Goal: Find specific fact: Find contact information

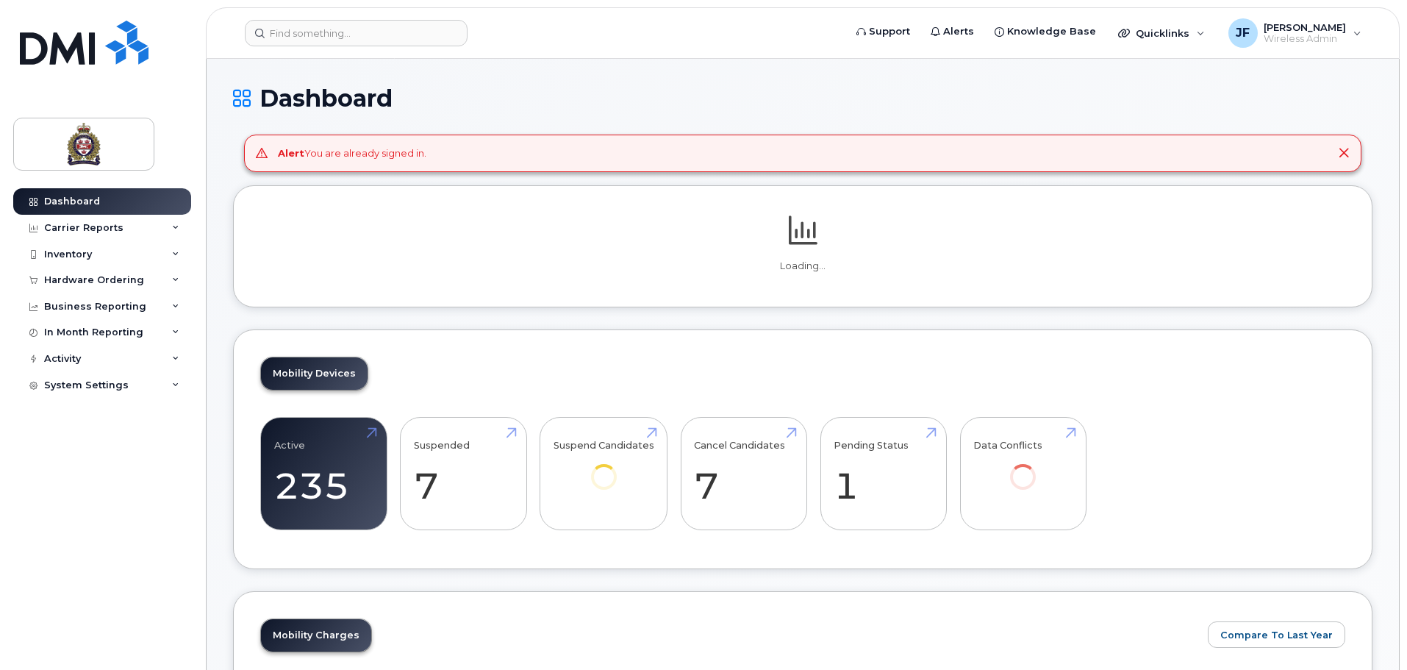
click at [342, 11] on header "Support Alerts Knowledge Base Quicklinks Suspend / Cancel Device Change SIM Car…" at bounding box center [803, 32] width 1194 height 51
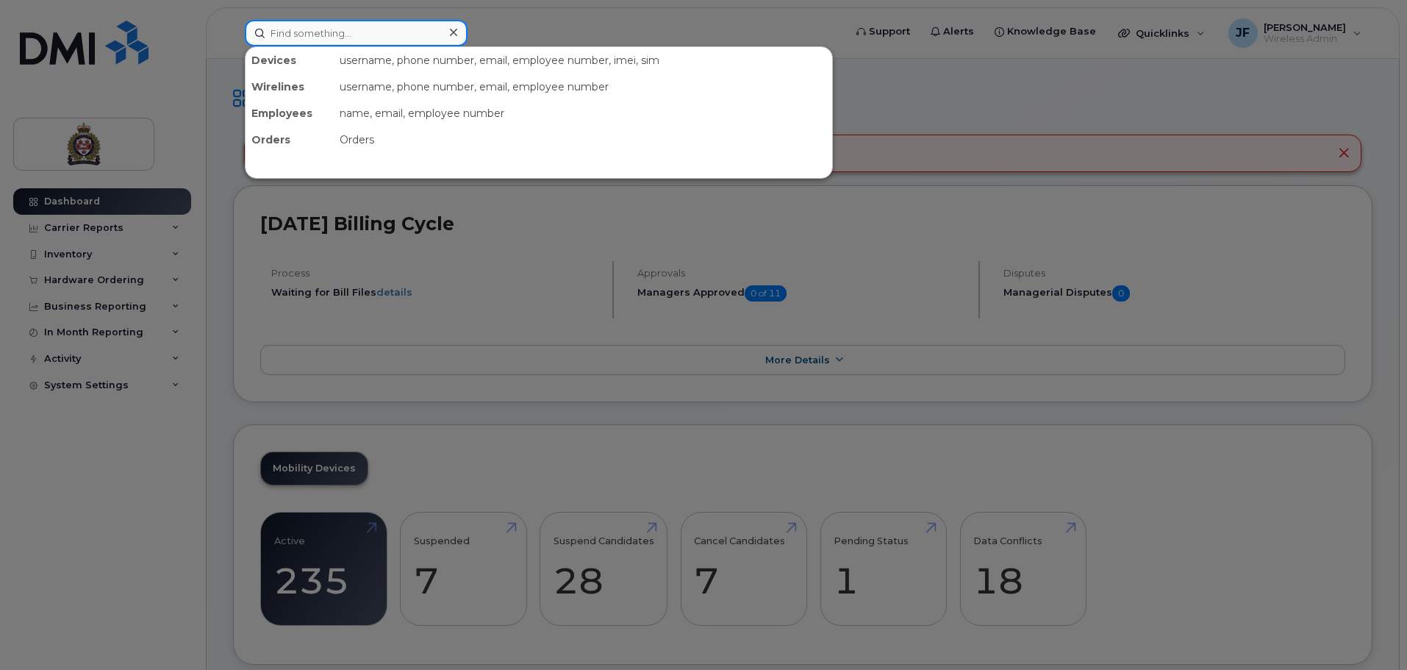
drag, startPoint x: 341, startPoint y: 30, endPoint x: 349, endPoint y: 38, distance: 10.9
click at [344, 35] on input at bounding box center [356, 33] width 223 height 26
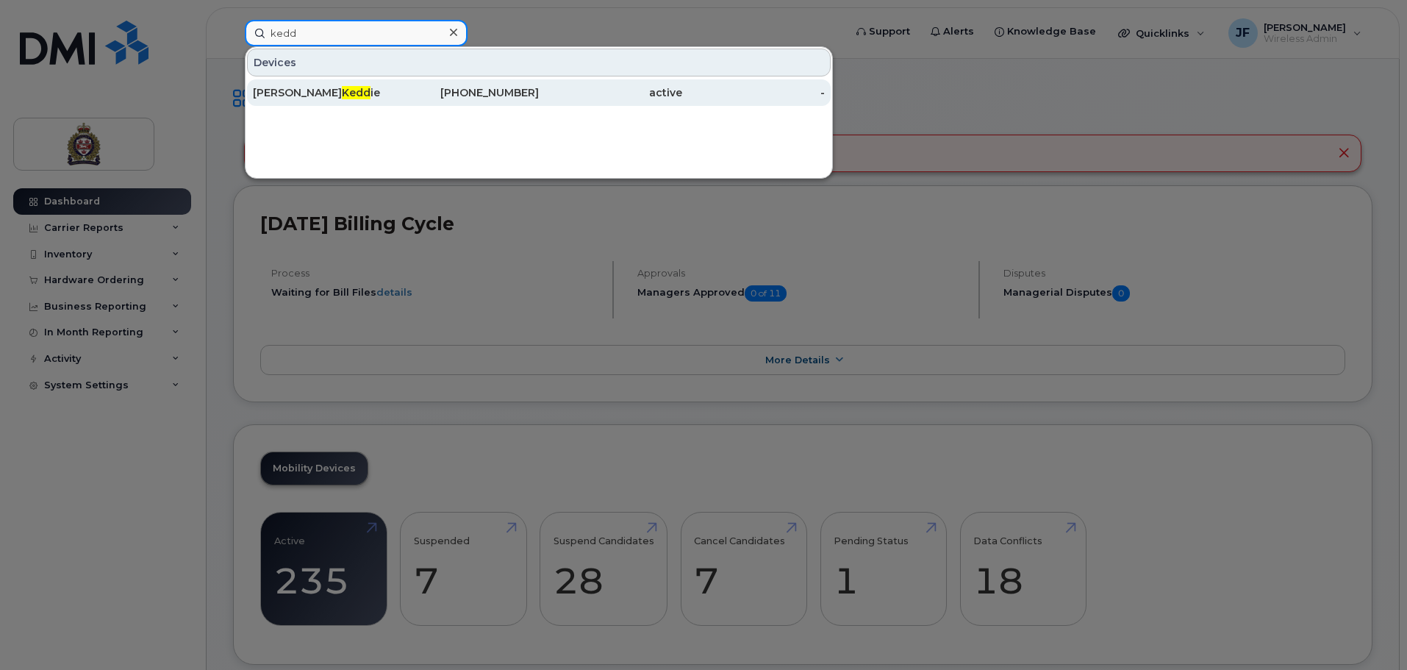
type input "kedd"
click at [431, 97] on div "226-820-5036" at bounding box center [467, 92] width 143 height 15
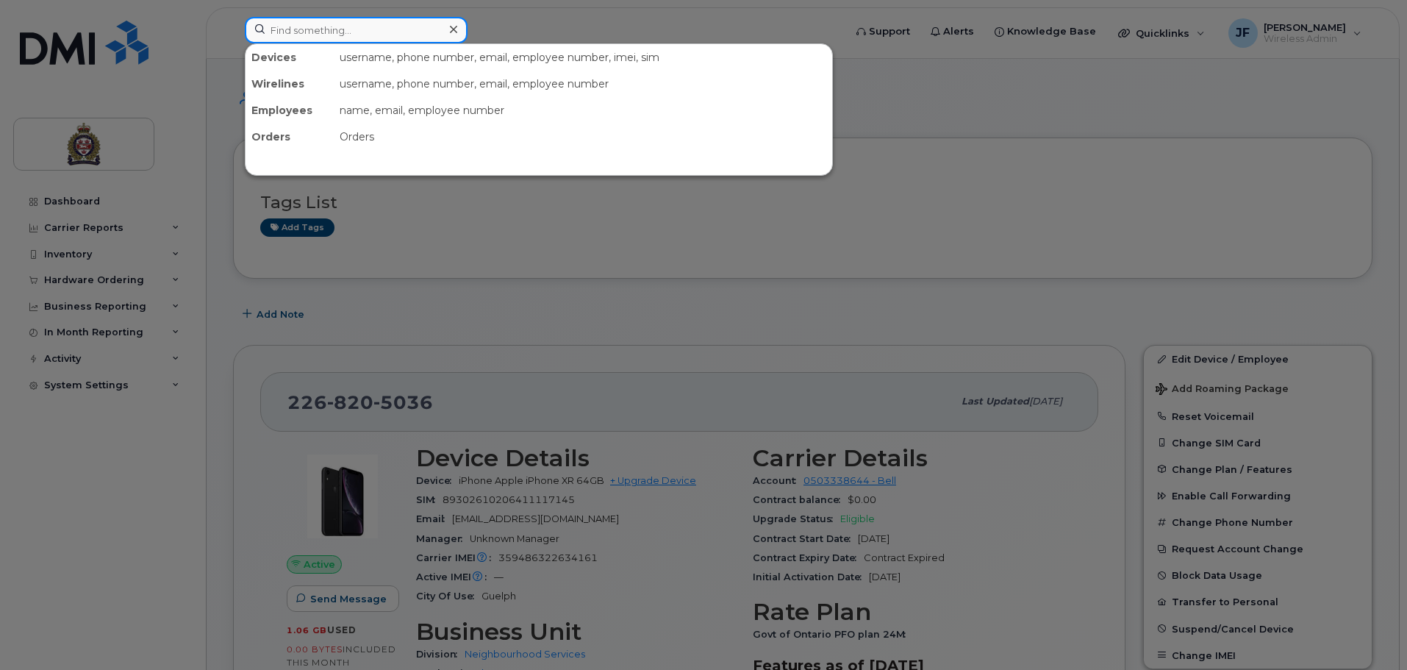
click at [348, 30] on input at bounding box center [356, 30] width 223 height 26
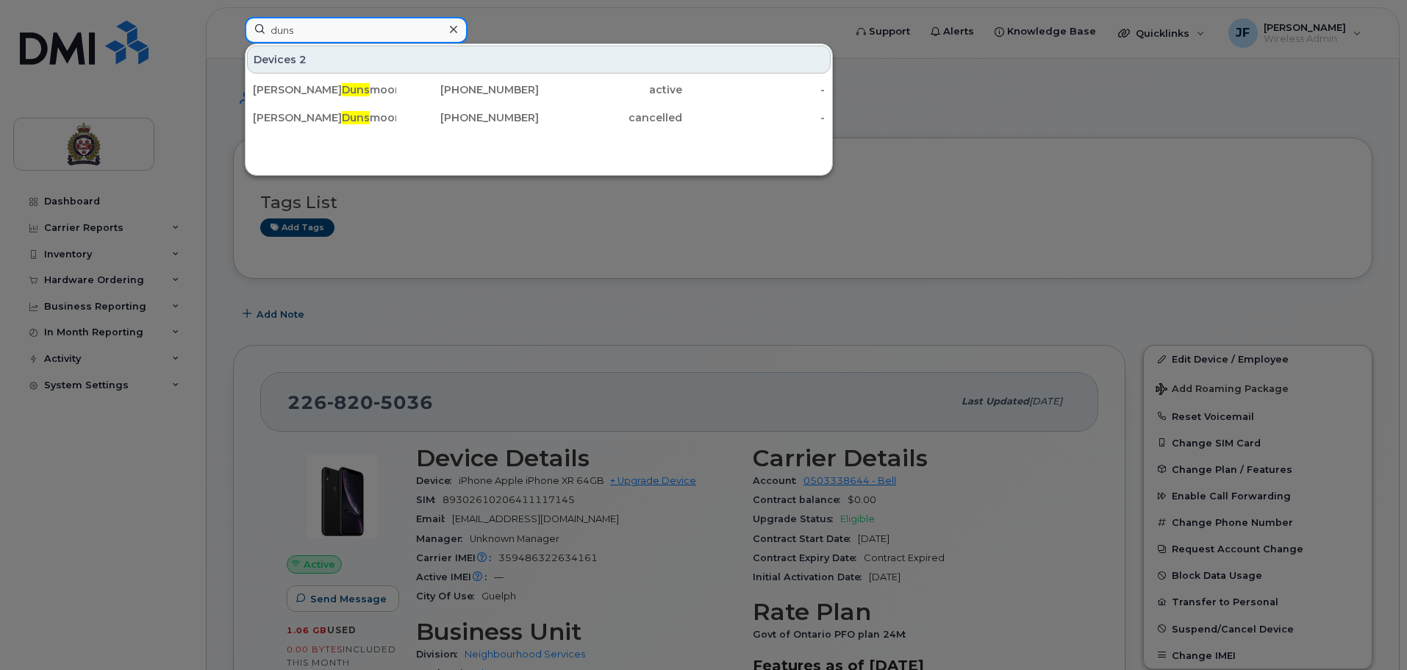
drag, startPoint x: 191, startPoint y: 5, endPoint x: 22, endPoint y: -18, distance: 170.6
drag, startPoint x: 343, startPoint y: 37, endPoint x: 171, endPoint y: 24, distance: 171.8
click at [233, 25] on div "huddle Devices [PERSON_NAME] ston [PHONE_NUMBER] active -" at bounding box center [539, 33] width 613 height 32
drag, startPoint x: 354, startPoint y: 30, endPoint x: 186, endPoint y: 4, distance: 170.4
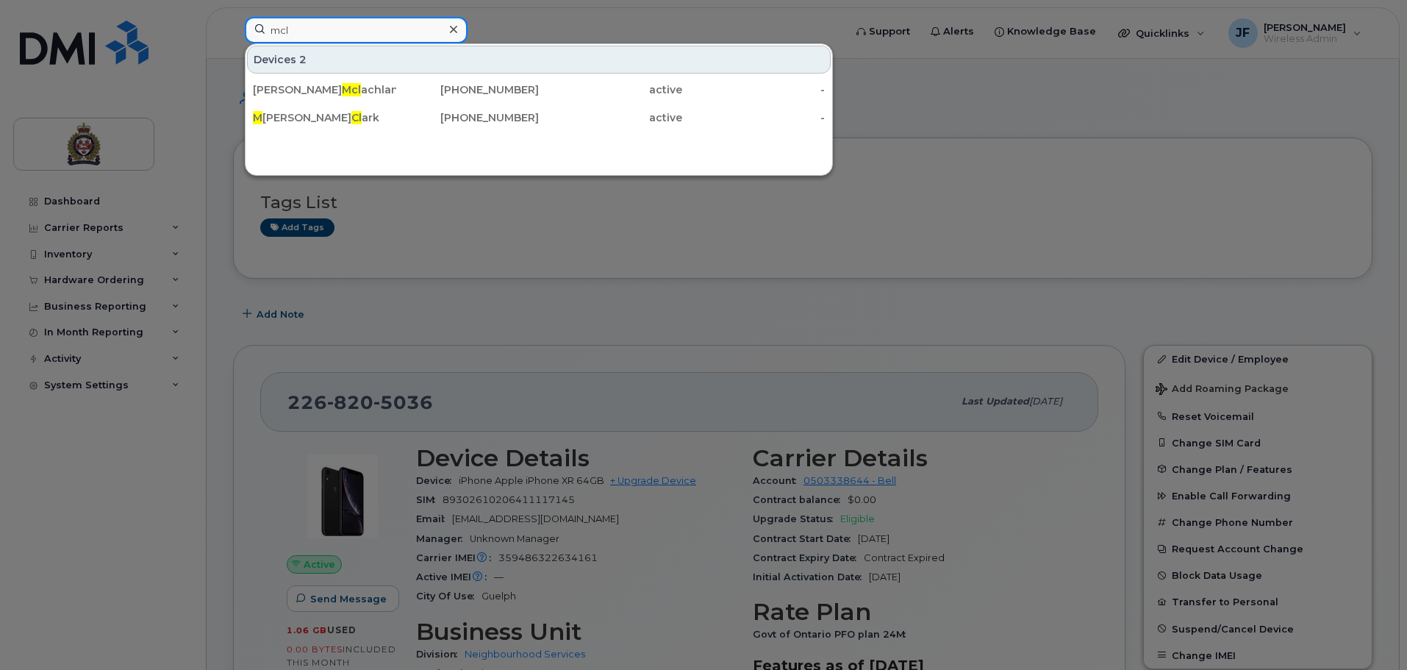
click at [233, 17] on div "mcl Devices 2 [PERSON_NAME] achlan [PHONE_NUMBER] active - M elanie Cl ark [PHO…" at bounding box center [539, 33] width 613 height 32
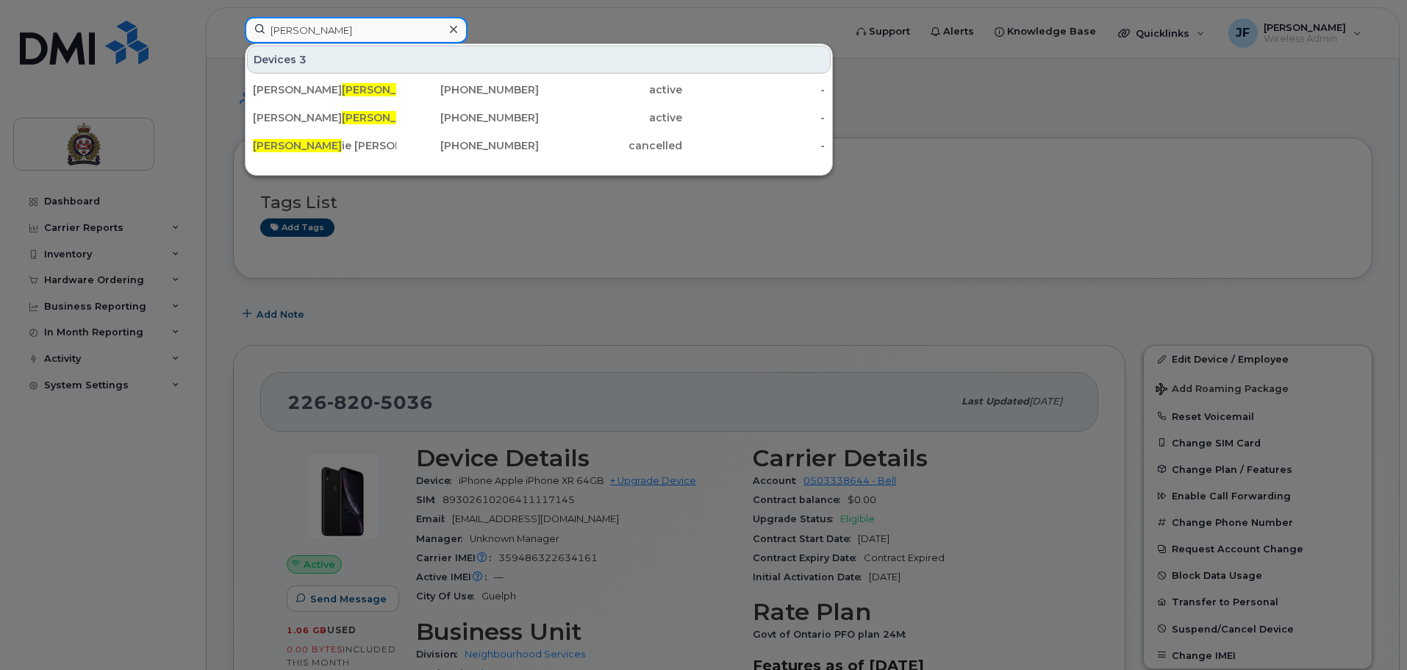
type input "[PERSON_NAME]"
